Goal: Task Accomplishment & Management: Use online tool/utility

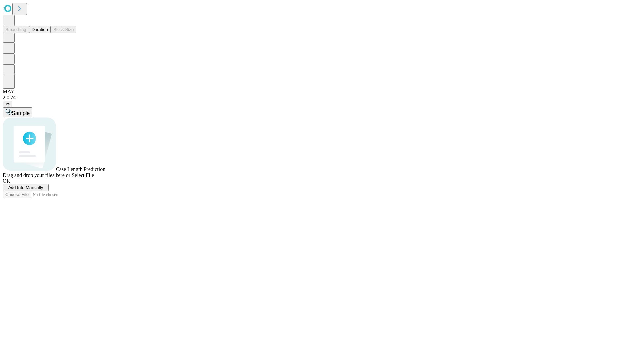
click at [48, 33] on button "Duration" at bounding box center [40, 29] width 22 height 7
click at [94, 178] on span "Select File" at bounding box center [83, 175] width 22 height 6
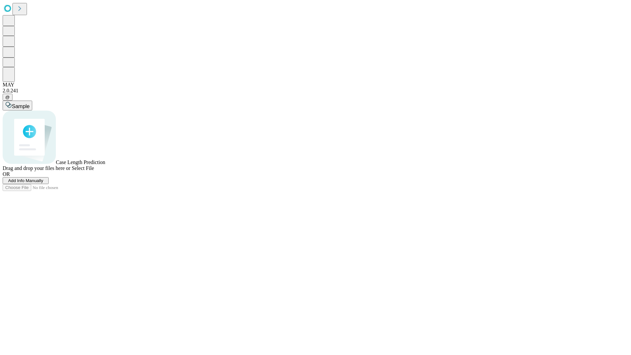
click at [94, 171] on span "Select File" at bounding box center [83, 168] width 22 height 6
